Goal: Find specific page/section: Find specific page/section

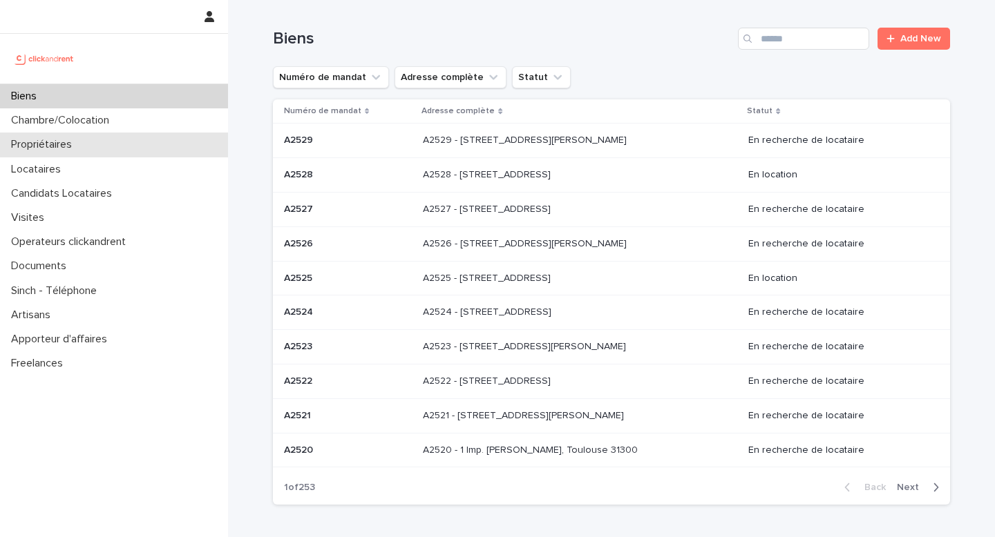
click at [49, 144] on p "Propriétaires" at bounding box center [44, 144] width 77 height 13
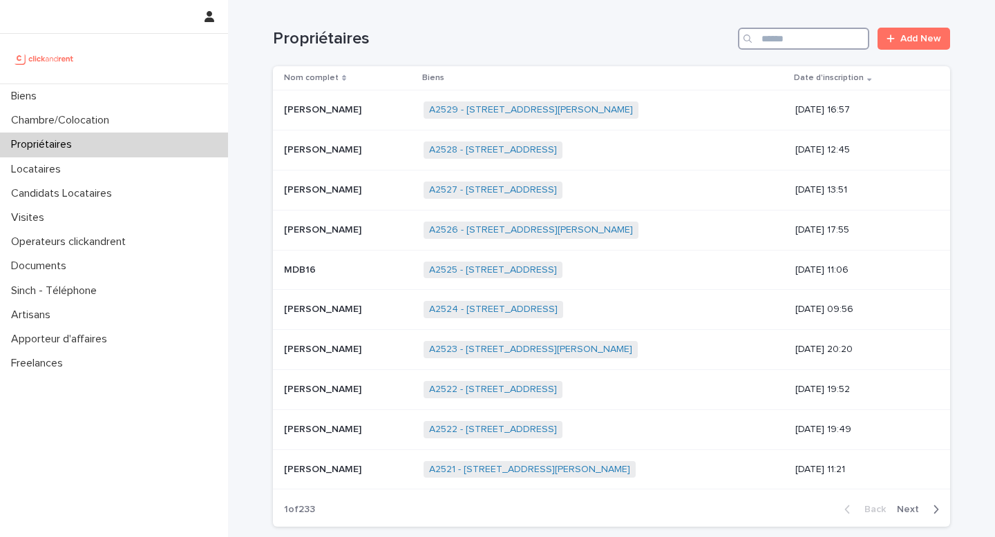
click at [814, 45] on input "Search" at bounding box center [803, 39] width 131 height 22
paste input "**********"
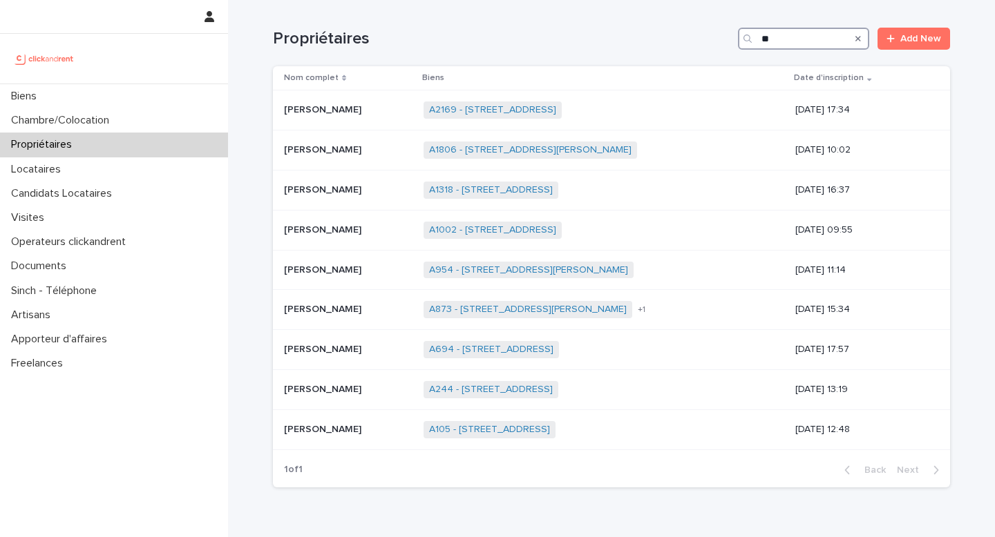
type input "*"
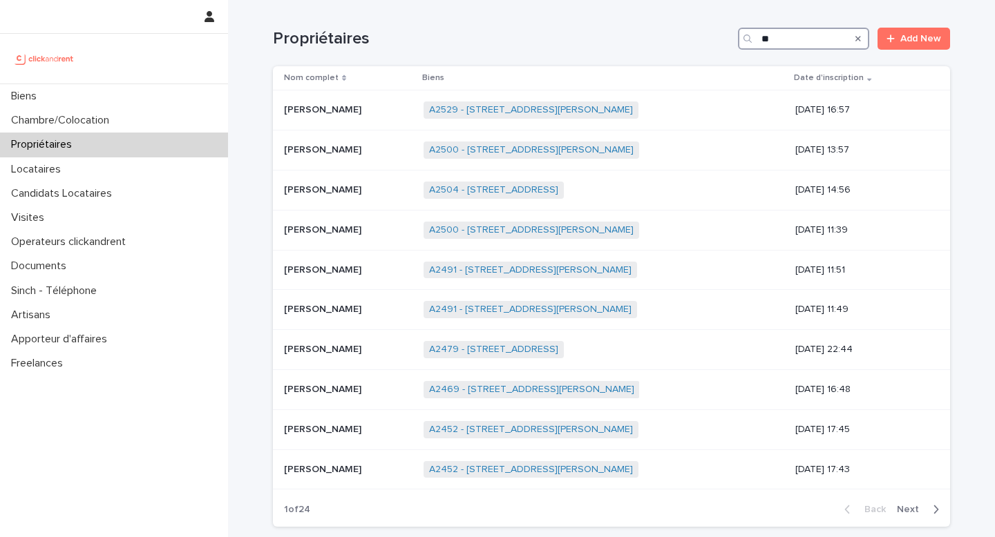
type input "*"
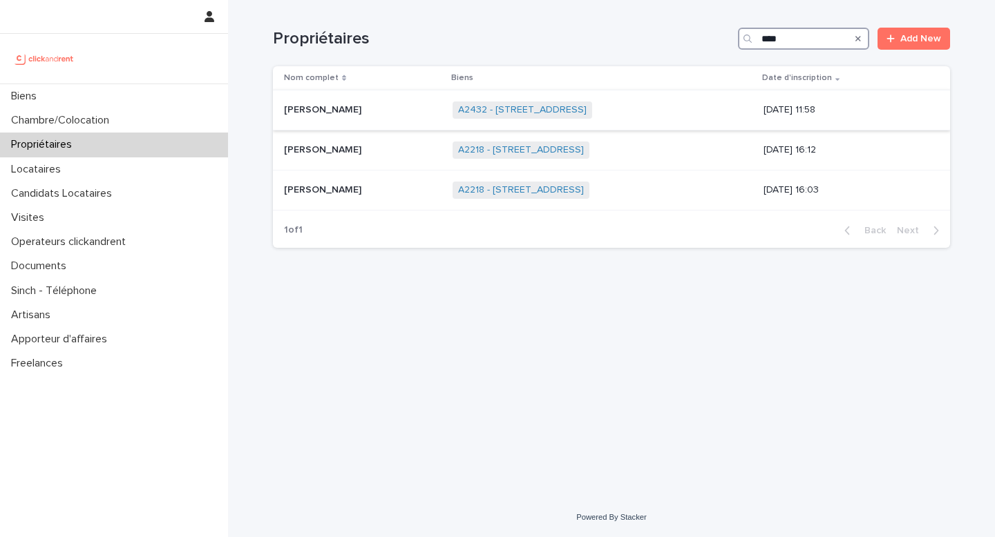
type input "****"
click at [325, 111] on p "[PERSON_NAME]" at bounding box center [324, 109] width 80 height 15
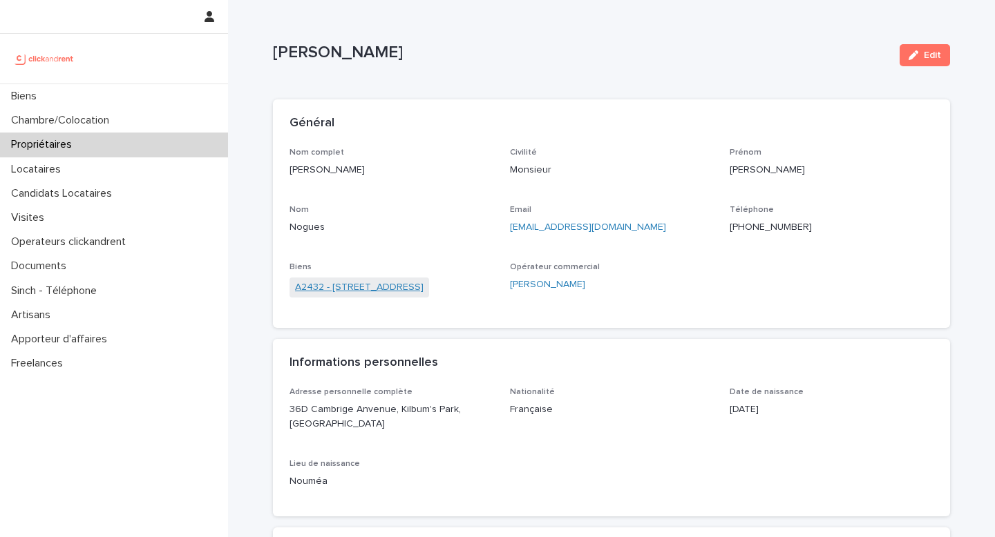
click at [356, 289] on link "A2432 - [STREET_ADDRESS]" at bounding box center [359, 287] width 128 height 15
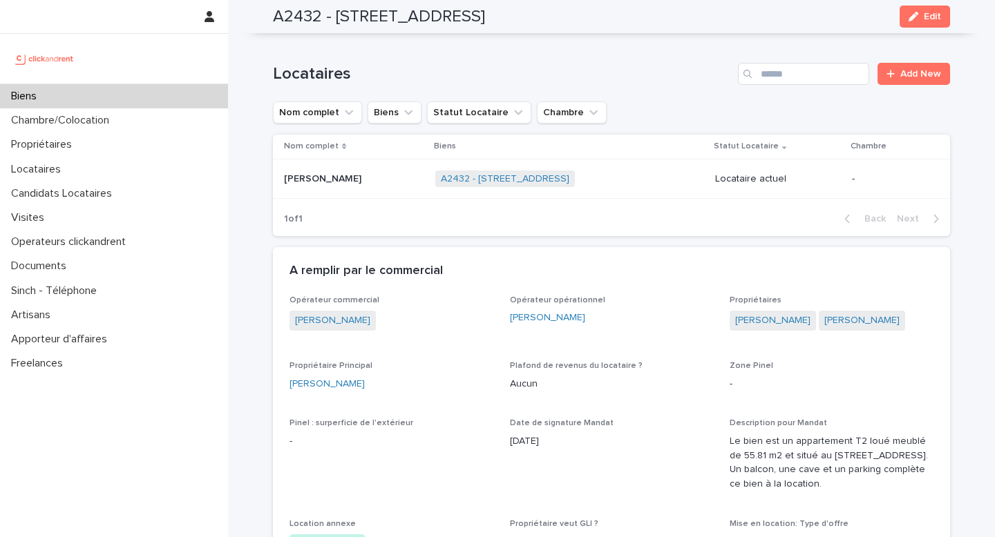
scroll to position [571, 0]
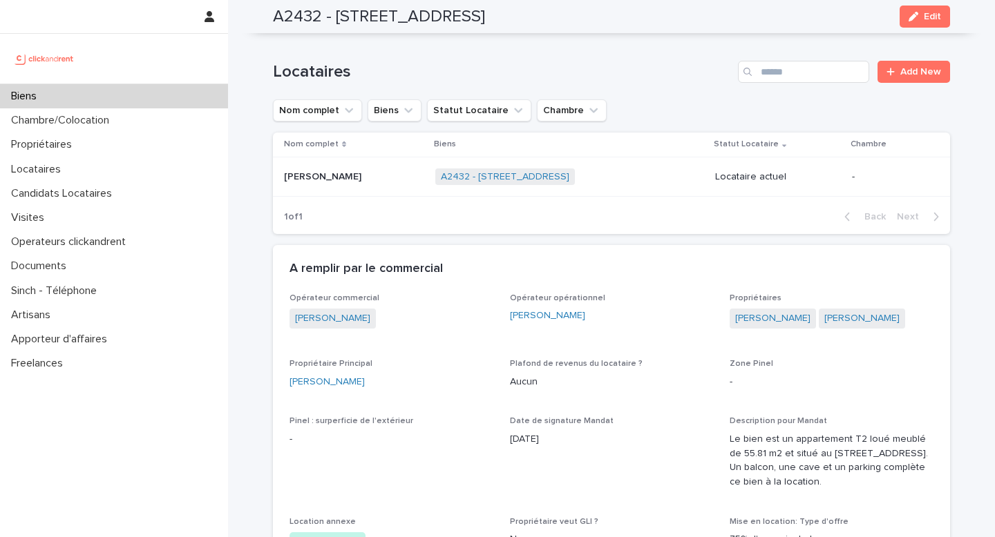
click at [704, 191] on div "A2432 - [STREET_ADDRESS] + 0" at bounding box center [569, 177] width 269 height 28
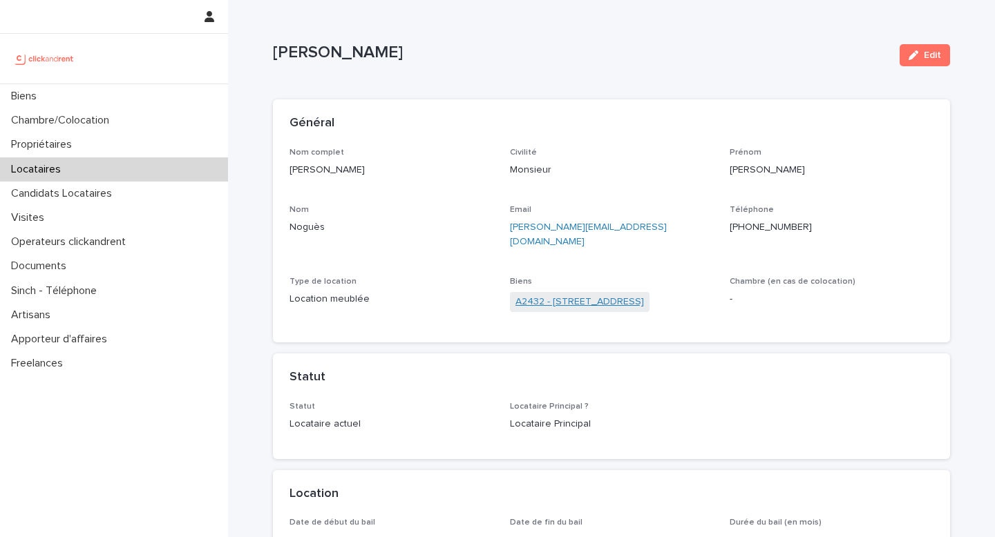
click at [542, 295] on link "A2432 - [STREET_ADDRESS]" at bounding box center [579, 302] width 128 height 15
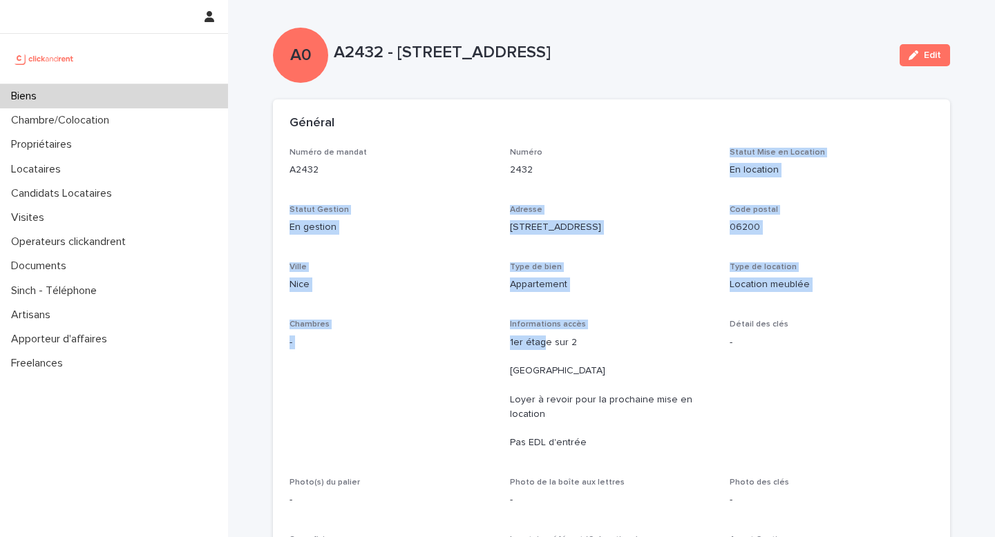
drag, startPoint x: 544, startPoint y: 345, endPoint x: 545, endPoint y: 193, distance: 152.7
click at [545, 193] on div "Numéro de mandat A2432 Numéro 2432 Statut Mise en Location En location Statut G…" at bounding box center [611, 362] width 644 height 429
drag, startPoint x: 400, startPoint y: 48, endPoint x: 723, endPoint y: 46, distance: 323.3
click at [723, 46] on p "A2432 - [STREET_ADDRESS]" at bounding box center [611, 53] width 555 height 20
copy p "[STREET_ADDRESS]"
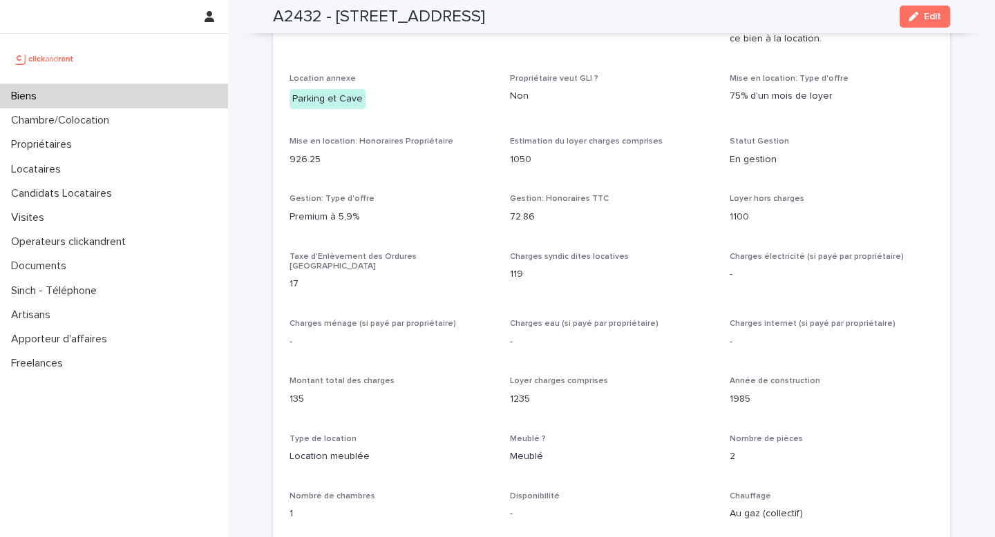
scroll to position [1013, 0]
drag, startPoint x: 731, startPoint y: 233, endPoint x: 791, endPoint y: 238, distance: 60.3
click at [791, 225] on p "1100" at bounding box center [831, 218] width 204 height 15
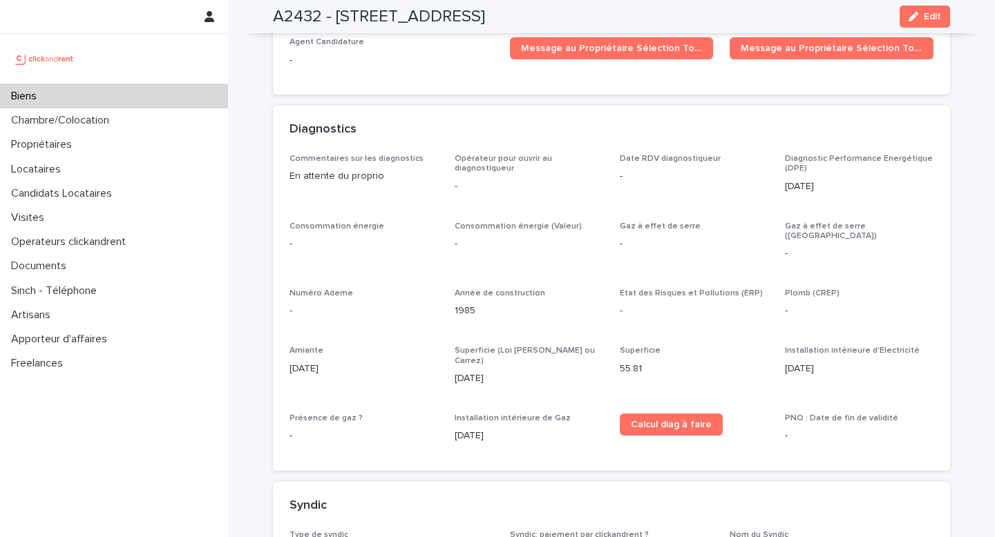
scroll to position [3368, 0]
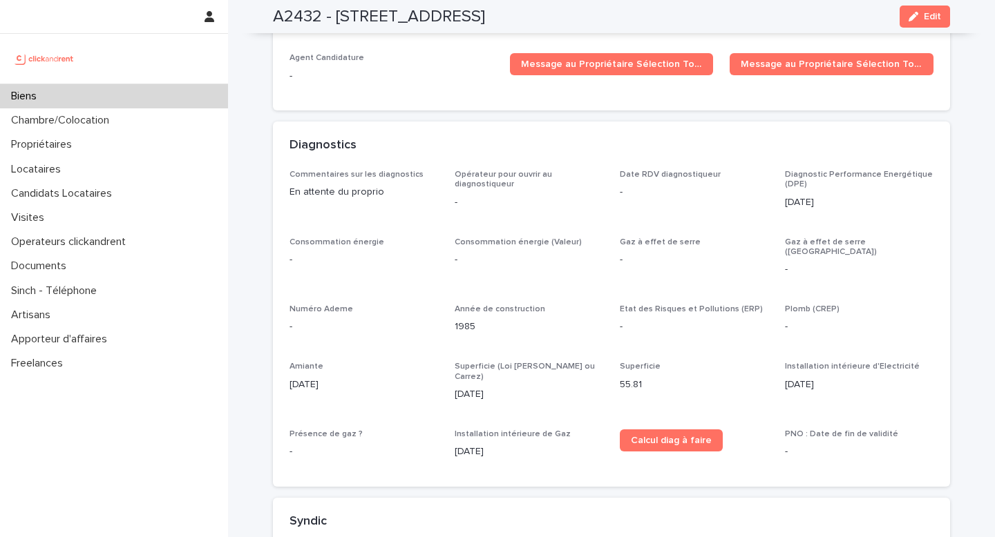
drag, startPoint x: 783, startPoint y: 199, endPoint x: 852, endPoint y: 199, distance: 69.1
click at [852, 199] on div "Commentaires sur les diagnostics En attente du proprio Opérateur pour ouvrir au…" at bounding box center [611, 320] width 644 height 300
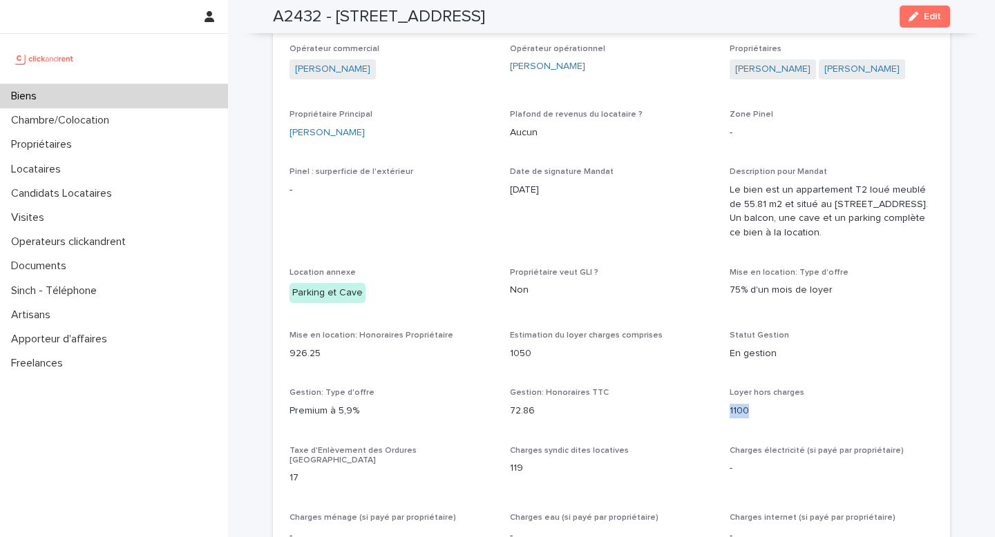
scroll to position [814, 0]
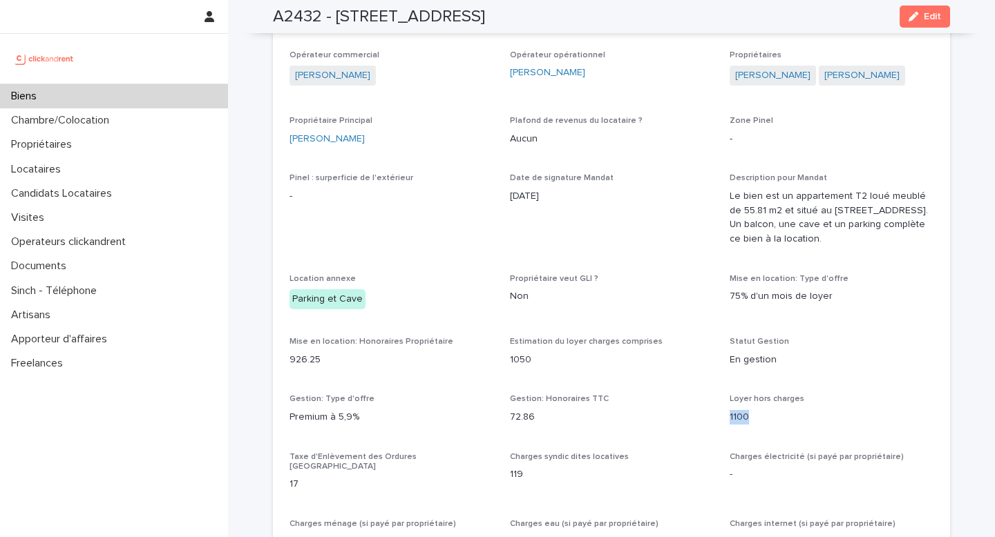
copy h2 "A2432 - [STREET_ADDRESS]"
drag, startPoint x: 669, startPoint y: 14, endPoint x: 274, endPoint y: 13, distance: 395.1
click at [274, 13] on div "A2432 - [STREET_ADDRESS] Edit" at bounding box center [611, 16] width 677 height 33
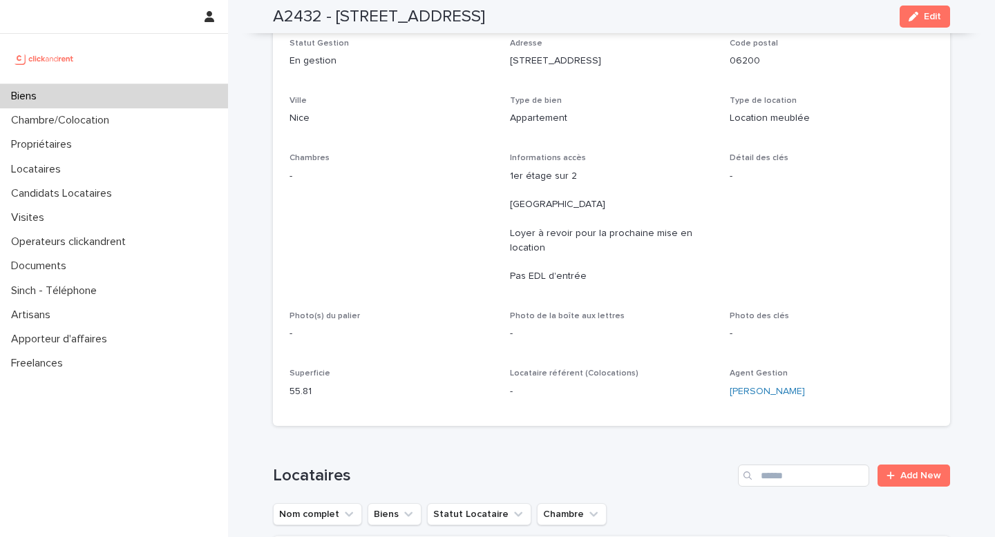
scroll to position [0, 0]
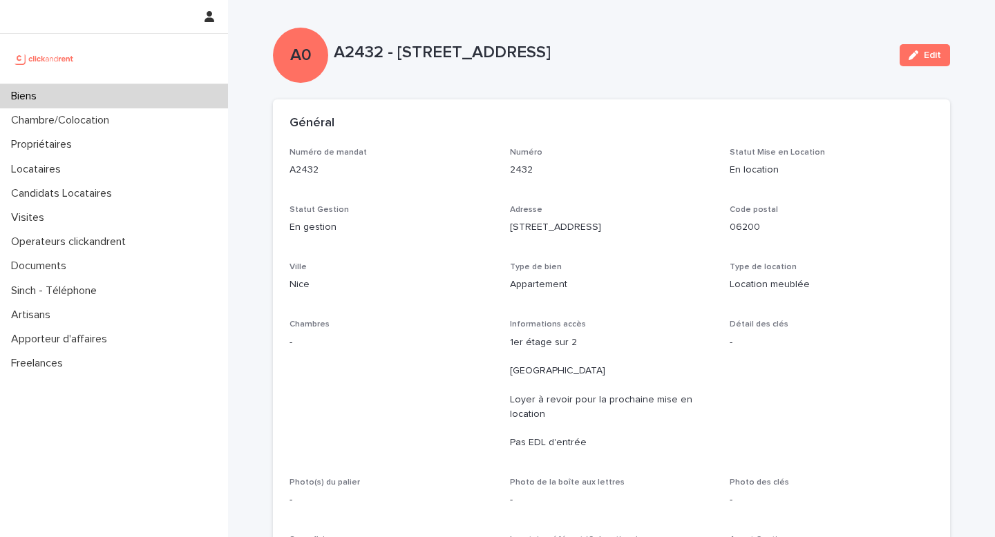
click at [59, 97] on div "Biens" at bounding box center [114, 96] width 228 height 24
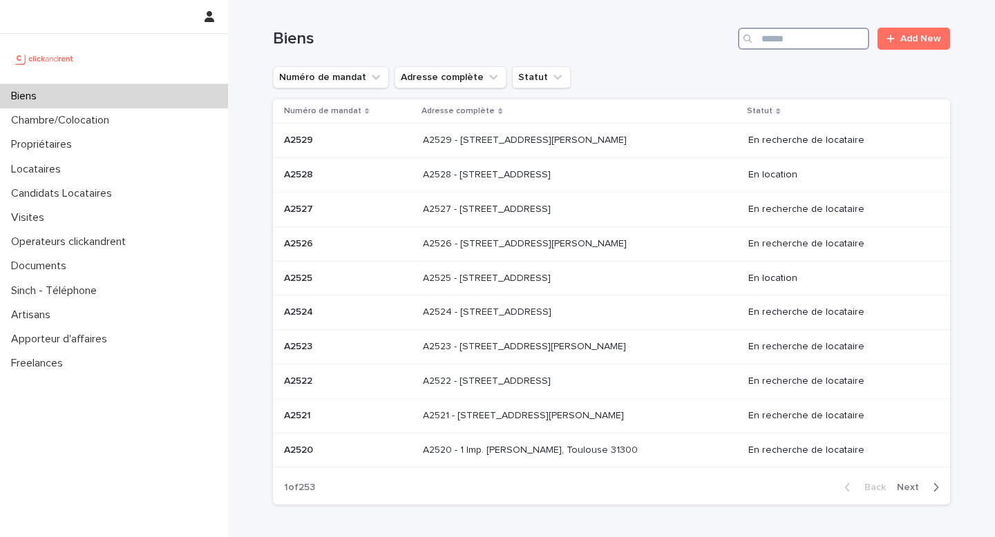
click at [790, 35] on input "Search" at bounding box center [803, 39] width 131 height 22
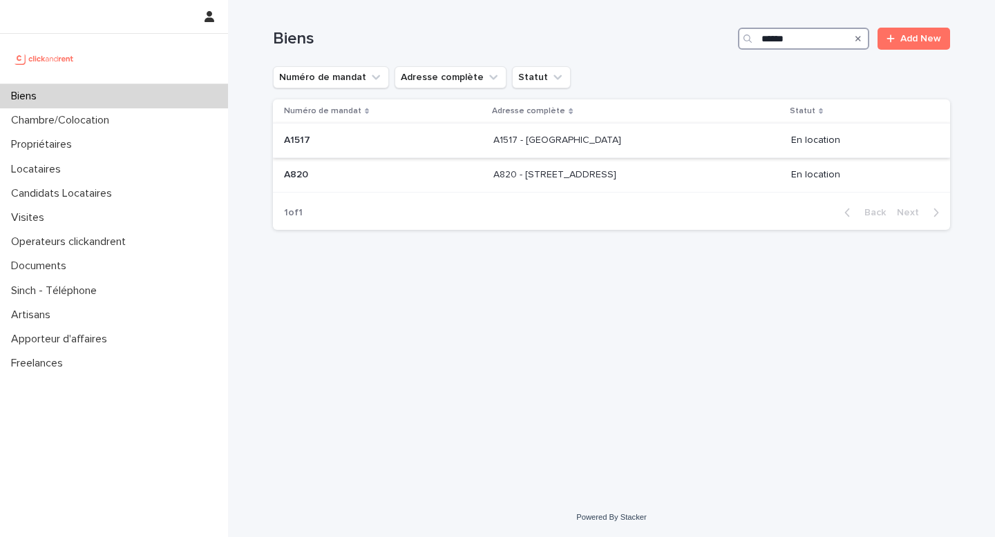
type input "******"
click at [375, 149] on div "A1517 A1517" at bounding box center [383, 140] width 198 height 23
click at [425, 167] on div "A820 A820" at bounding box center [383, 175] width 198 height 23
click at [572, 133] on p "A1517 - [GEOGRAPHIC_DATA]" at bounding box center [558, 139] width 131 height 15
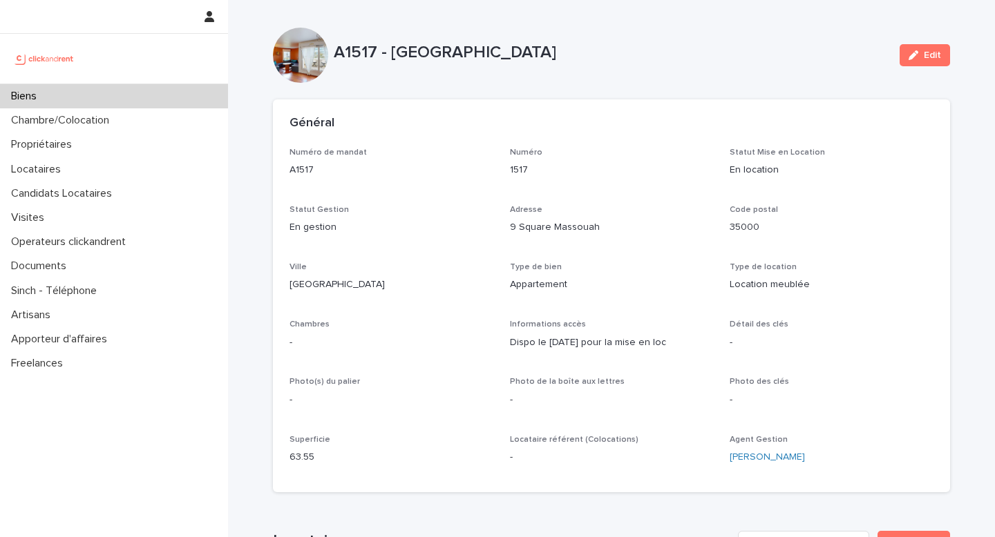
click at [17, 98] on p "Biens" at bounding box center [27, 96] width 42 height 13
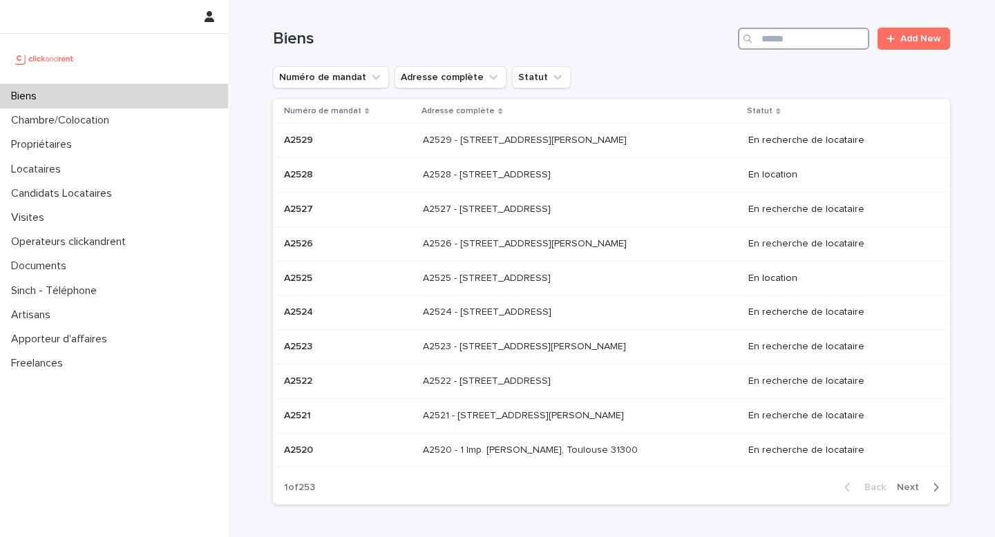
click at [783, 44] on input "Search" at bounding box center [803, 39] width 131 height 22
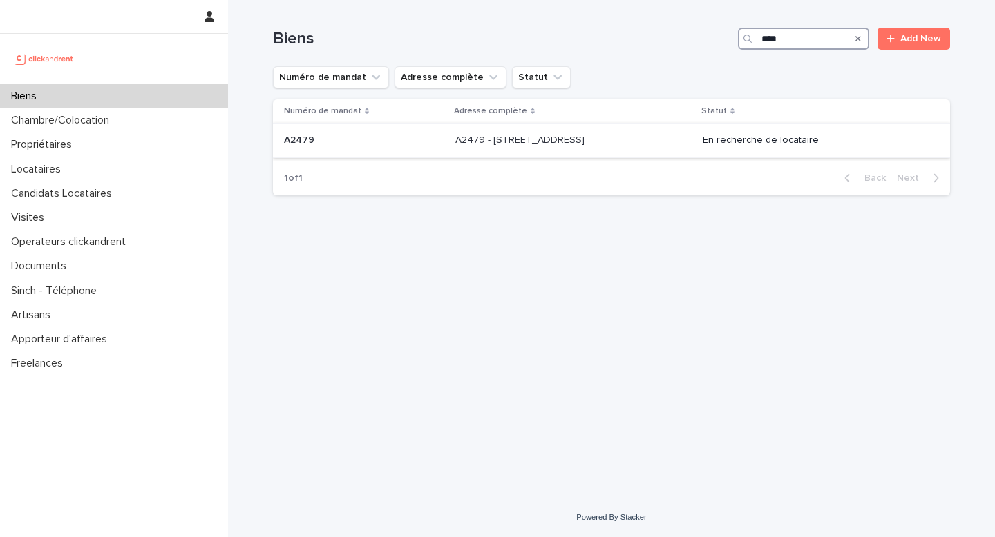
type input "****"
click at [618, 142] on p at bounding box center [570, 141] width 230 height 12
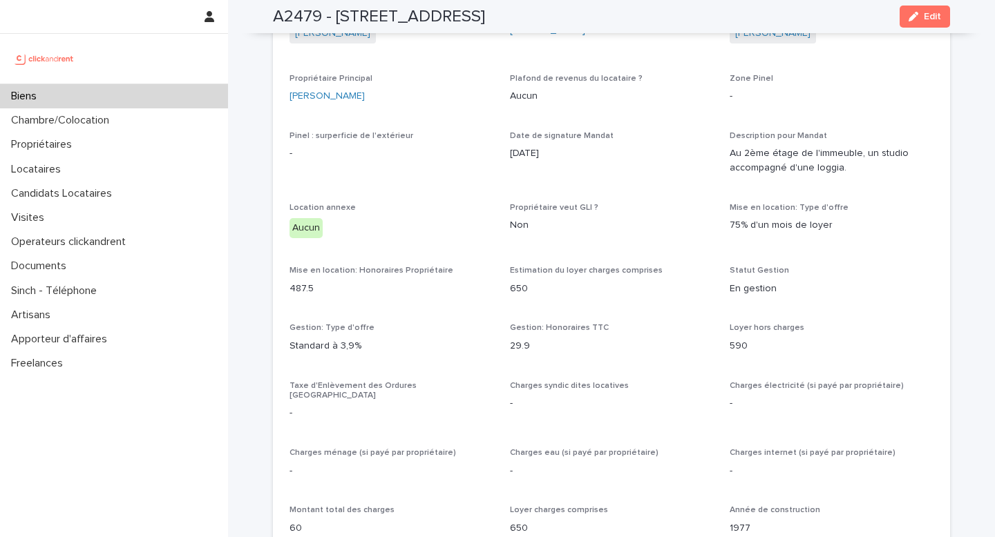
scroll to position [1186, 0]
drag, startPoint x: 503, startPoint y: 282, endPoint x: 585, endPoint y: 282, distance: 82.2
click at [585, 282] on div "Opérateur commercial [PERSON_NAME] Opérateur opérationnel [PERSON_NAME] Proprié…" at bounding box center [611, 531] width 644 height 1051
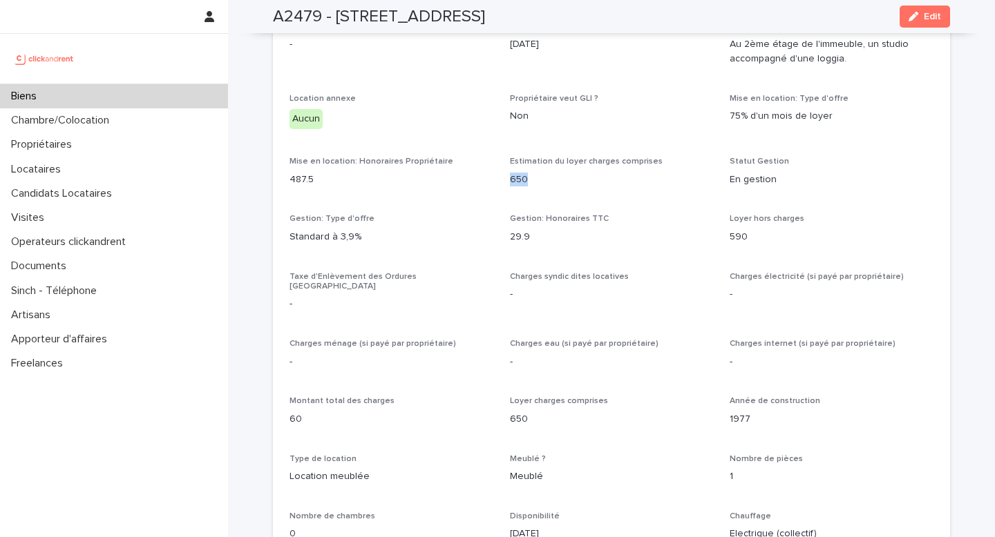
scroll to position [1295, 0]
drag, startPoint x: 508, startPoint y: 406, endPoint x: 552, endPoint y: 406, distance: 43.5
click at [552, 406] on div "Opérateur commercial [PERSON_NAME] Opérateur opérationnel [PERSON_NAME] Proprié…" at bounding box center [611, 422] width 644 height 1051
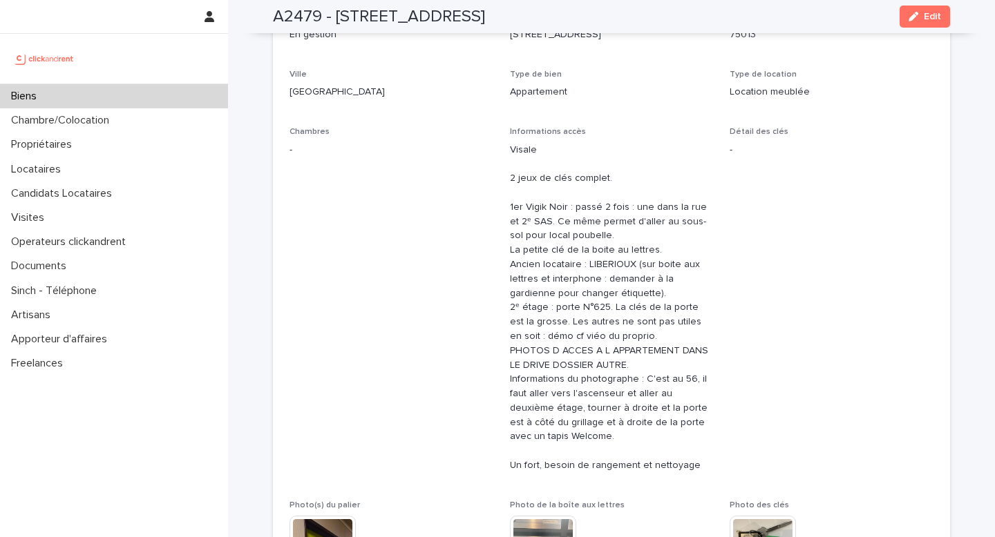
scroll to position [0, 0]
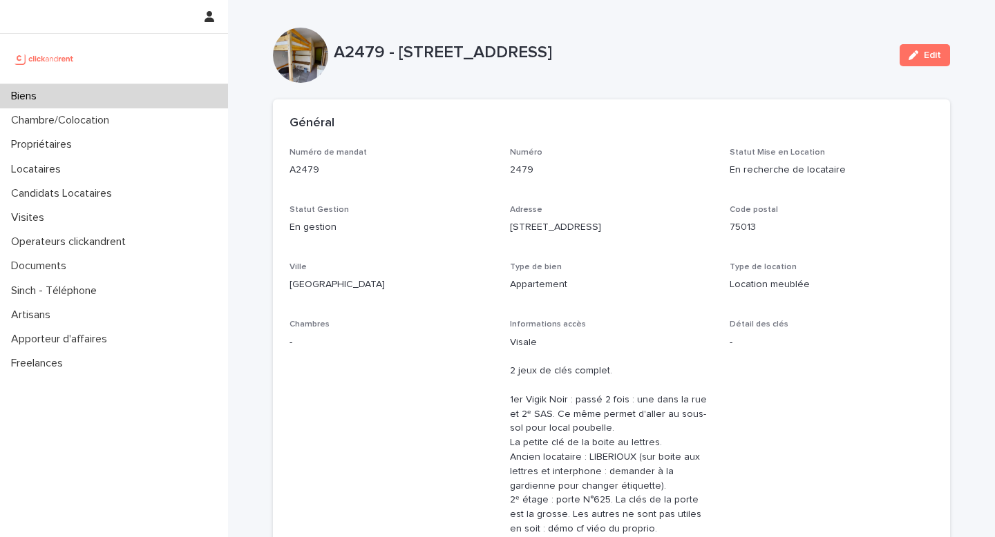
drag, startPoint x: 638, startPoint y: 75, endPoint x: 350, endPoint y: 58, distance: 288.5
click at [350, 57] on div "A2479 - [STREET_ADDRESS] Edit" at bounding box center [611, 55] width 677 height 55
click at [21, 90] on p "Biens" at bounding box center [27, 96] width 42 height 13
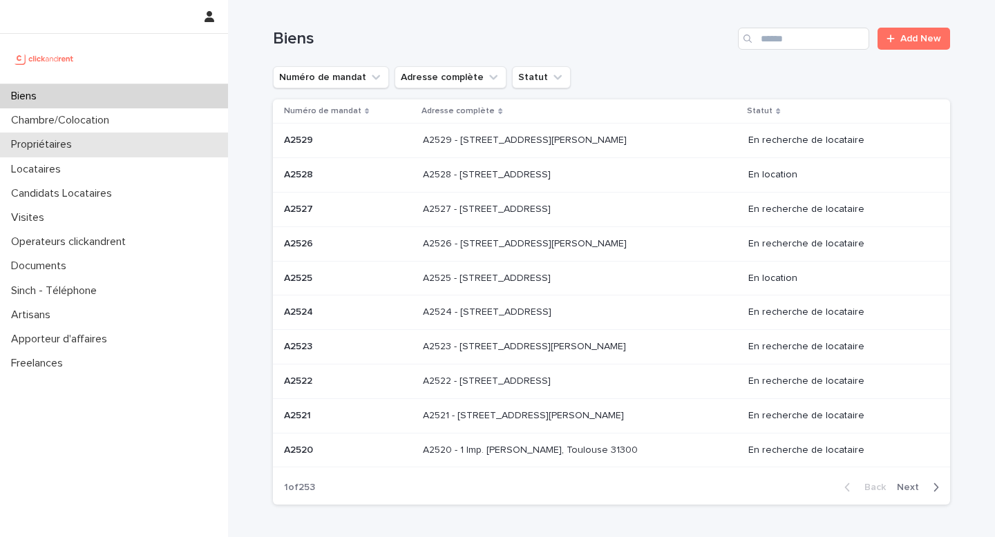
click at [61, 150] on p "Propriétaires" at bounding box center [44, 144] width 77 height 13
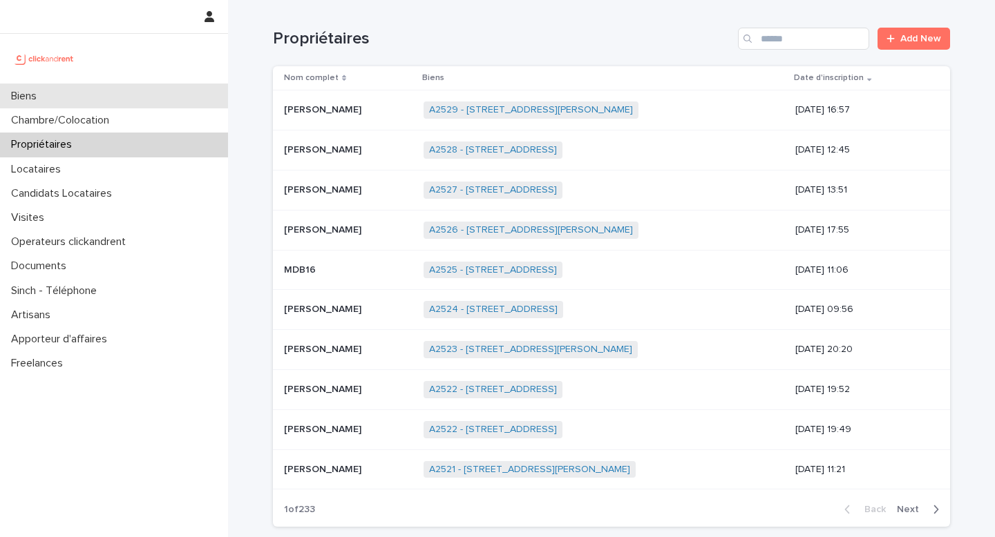
click at [98, 85] on div "Biens" at bounding box center [114, 96] width 228 height 24
